Goal: Check status: Check status

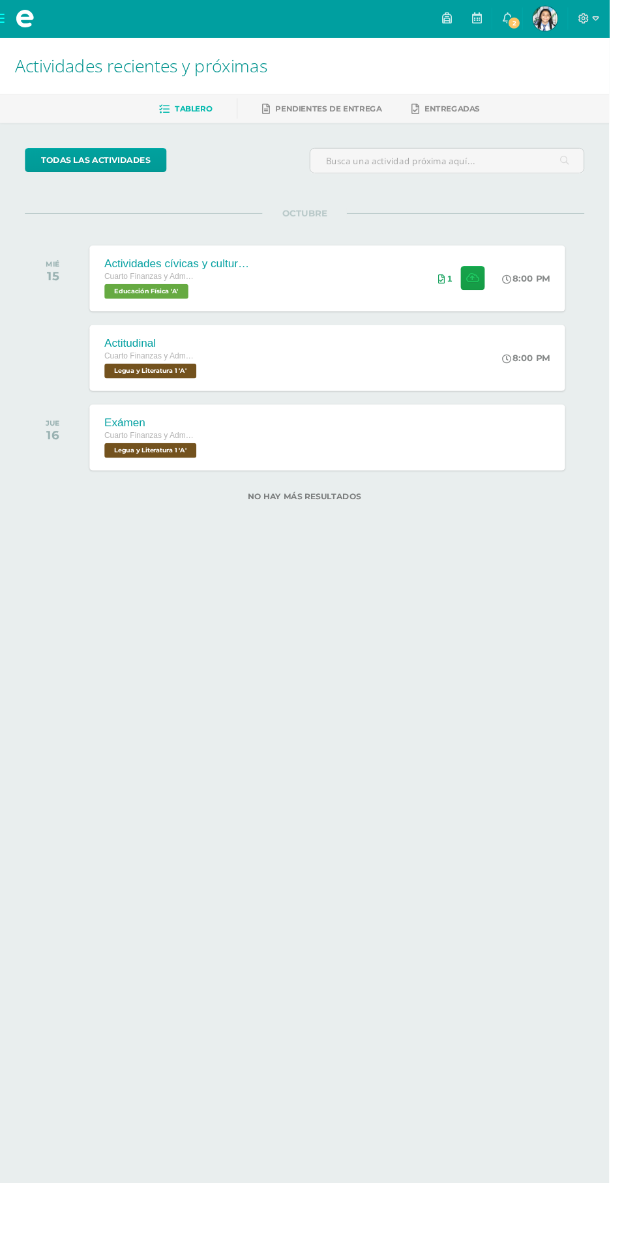
click at [587, 19] on span "Luz Mariangel Mi Perfil" at bounding box center [571, 20] width 31 height 26
click at [548, 20] on link "2" at bounding box center [531, 19] width 31 height 39
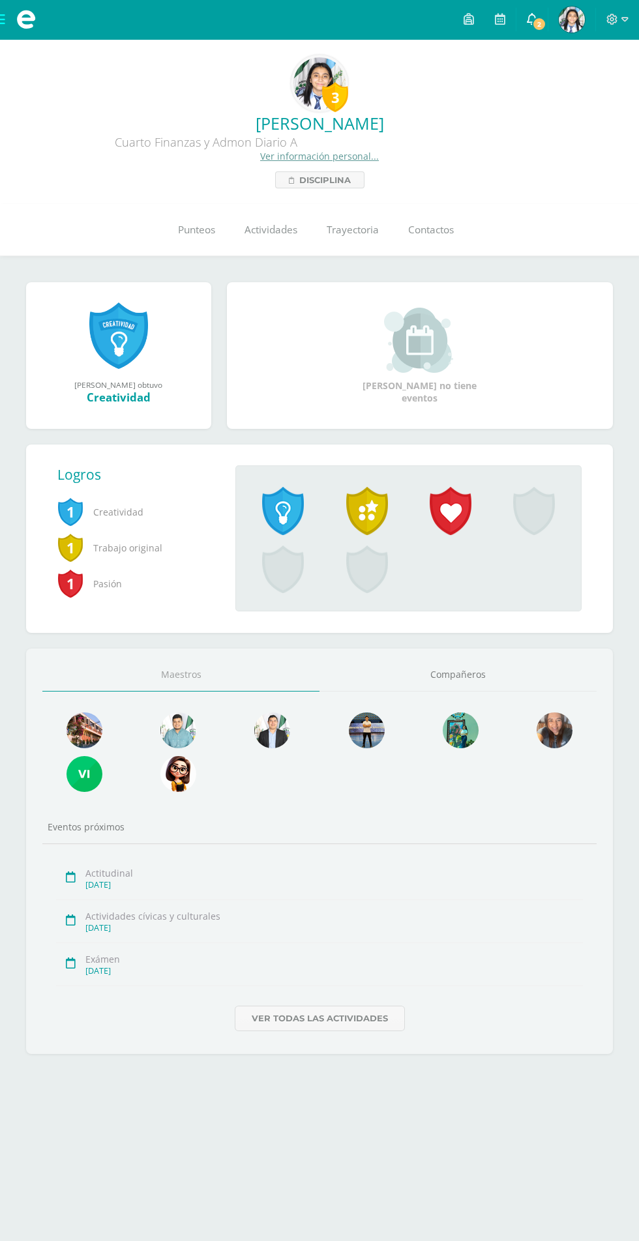
click at [540, 26] on span "2" at bounding box center [539, 24] width 14 height 14
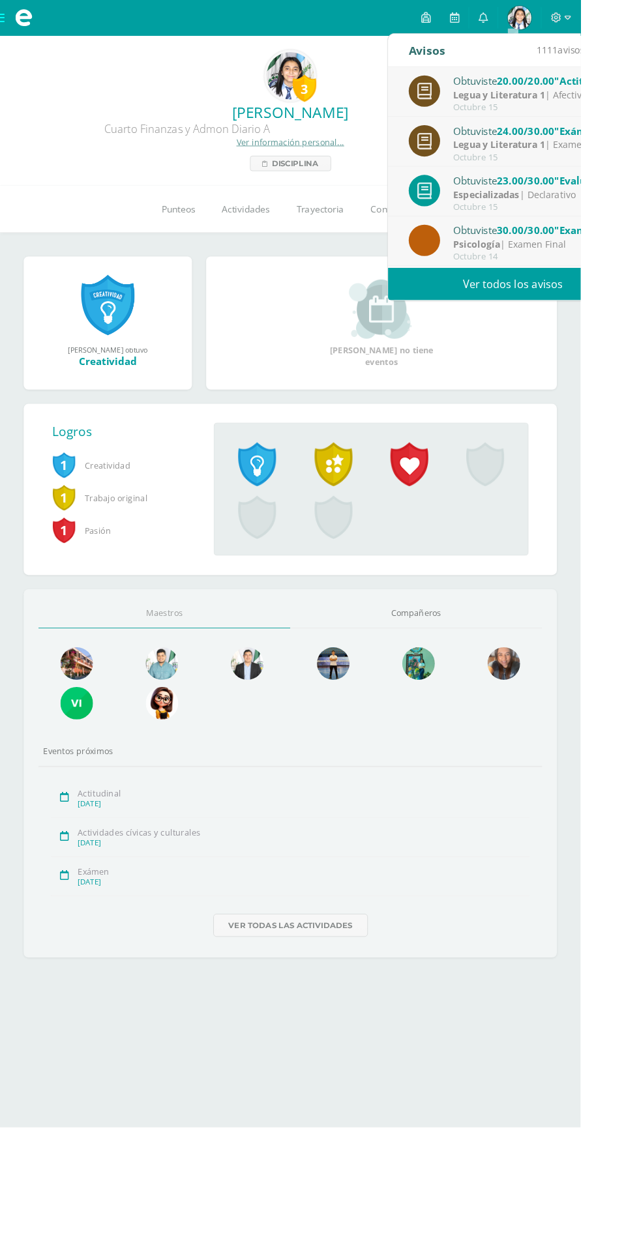
click at [617, 149] on span ""Exámen"" at bounding box center [636, 143] width 53 height 15
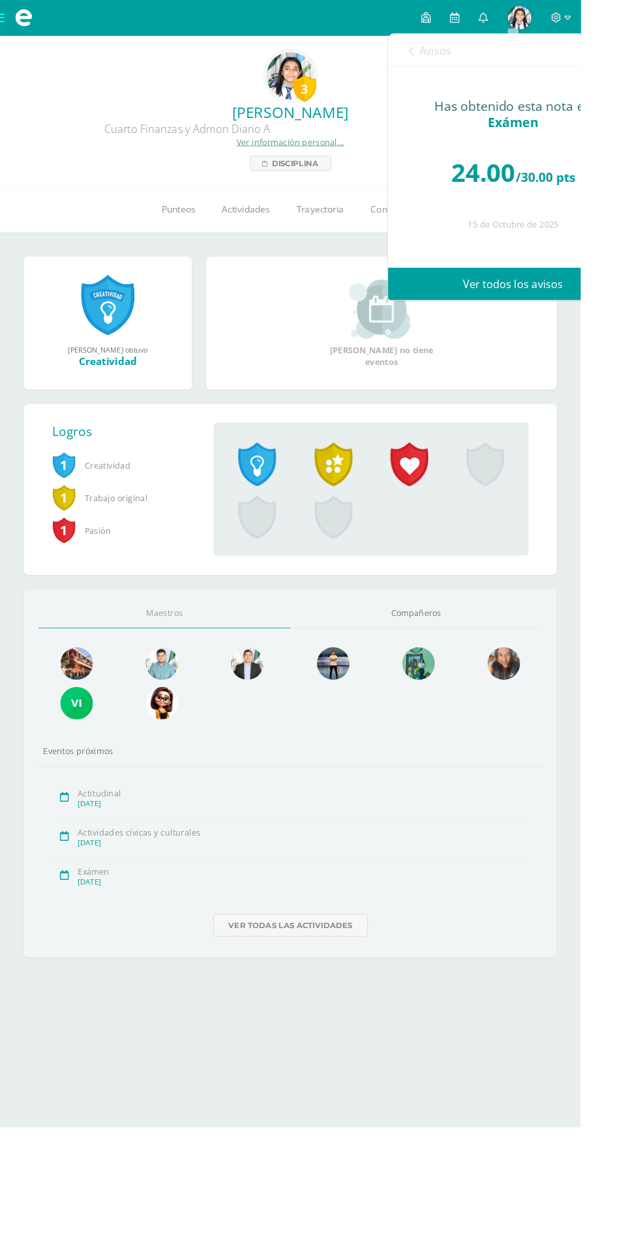
click at [612, 330] on link "Ver todos los avisos" at bounding box center [565, 313] width 276 height 36
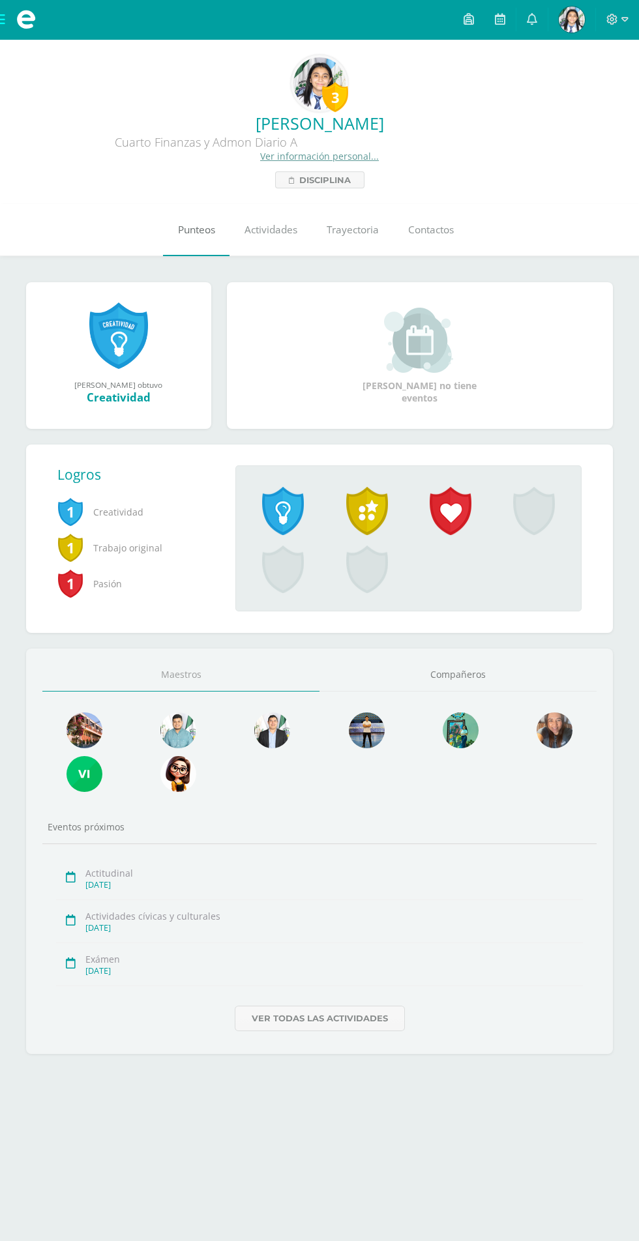
click at [203, 226] on span "Punteos" at bounding box center [196, 230] width 37 height 14
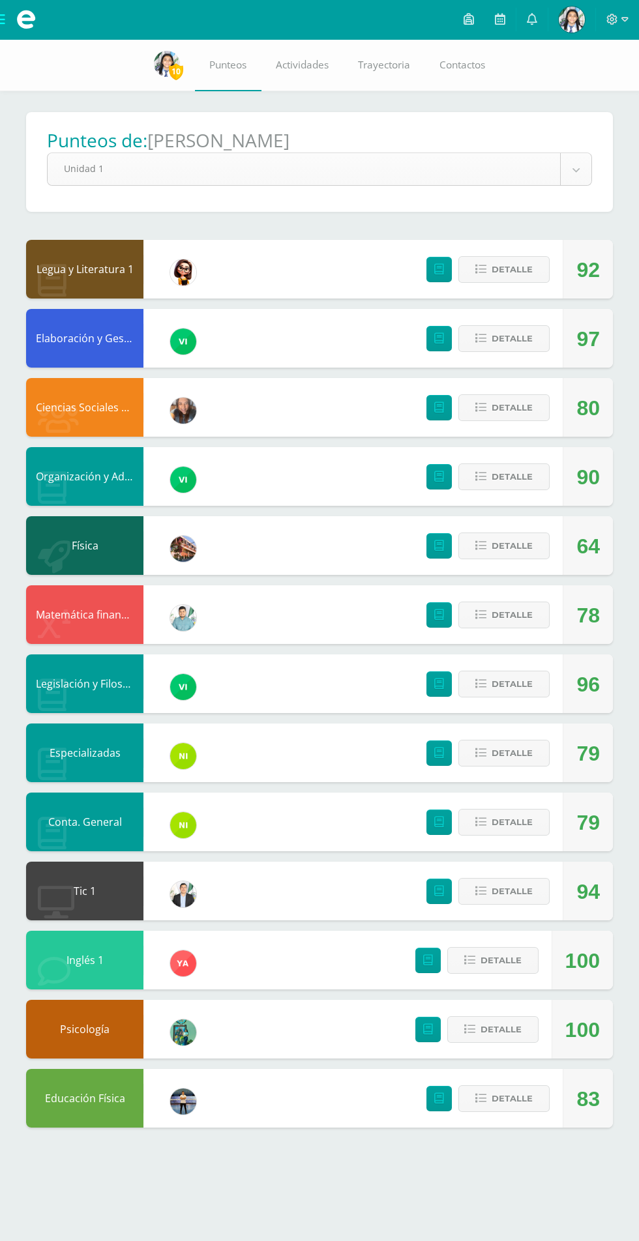
click at [576, 170] on body "Mis cursos Archivos Cerrar panel Ciencias Sociales y Formación Ciudadana Cuarto…" at bounding box center [319, 577] width 639 height 1154
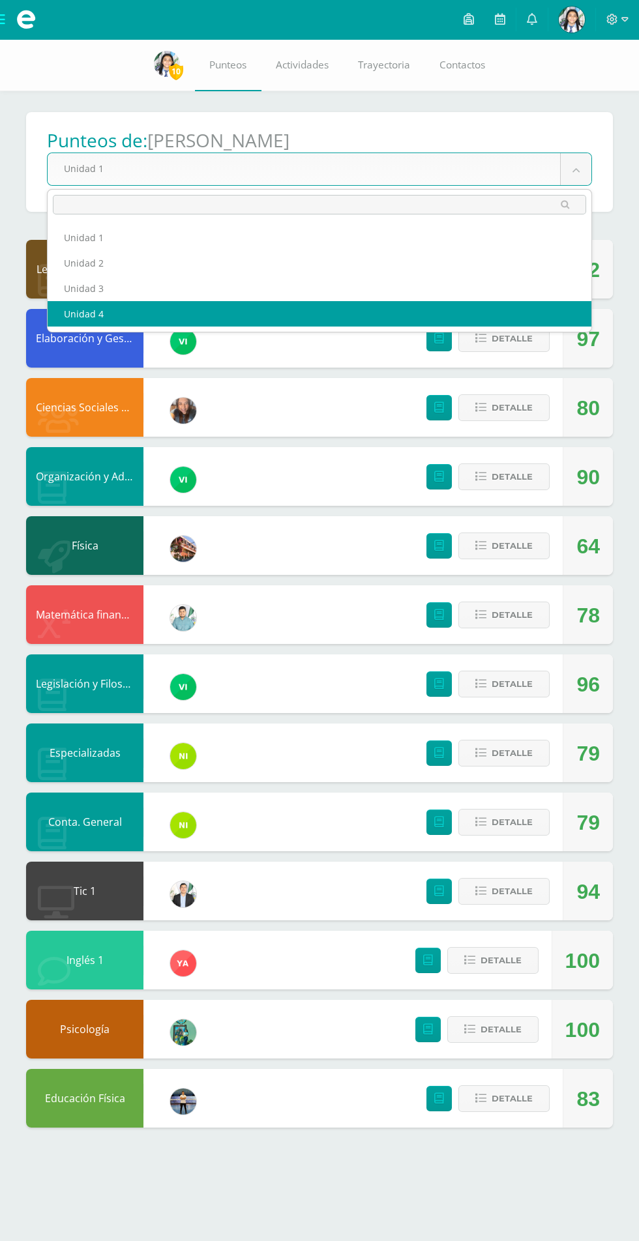
select select "Unidad 4"
